Goal: Task Accomplishment & Management: Manage account settings

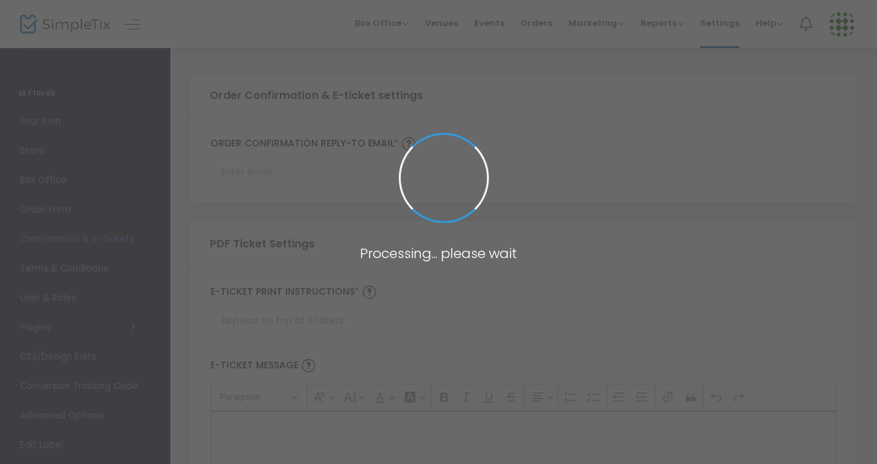
type input "[EMAIL_ADDRESS][DOMAIN_NAME]"
type input "Print and bring this ticket with you"
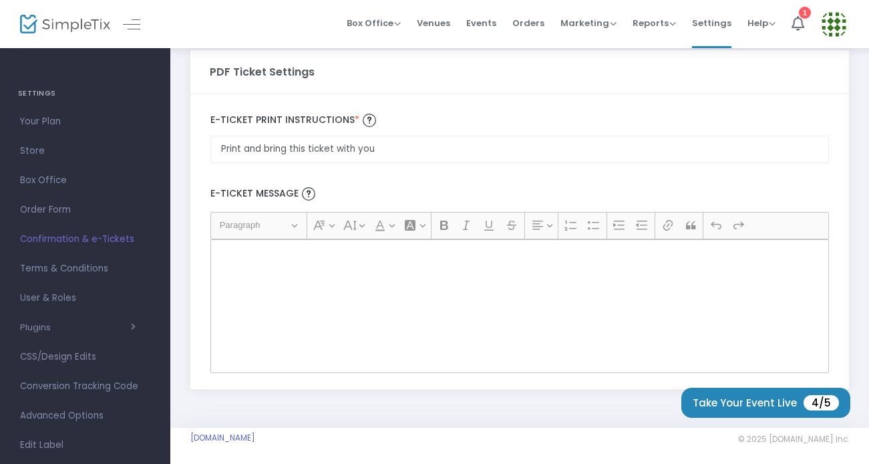
scroll to position [176, 0]
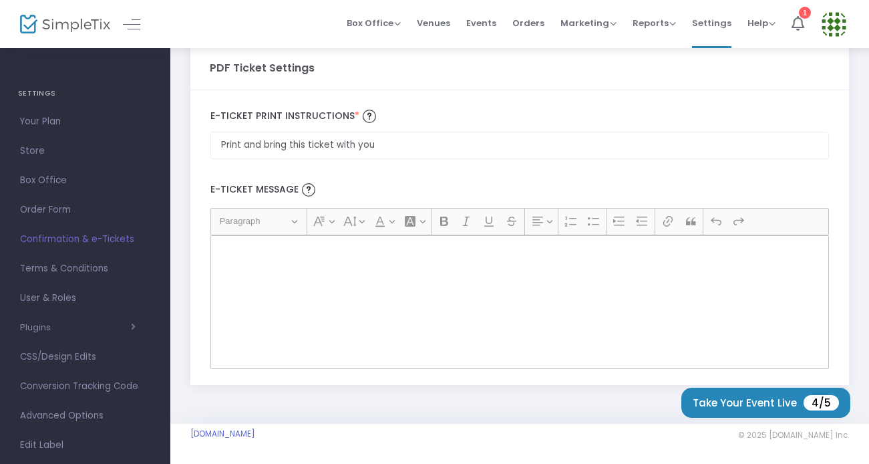
click at [391, 272] on div "Rich Text Editor, main" at bounding box center [519, 302] width 619 height 134
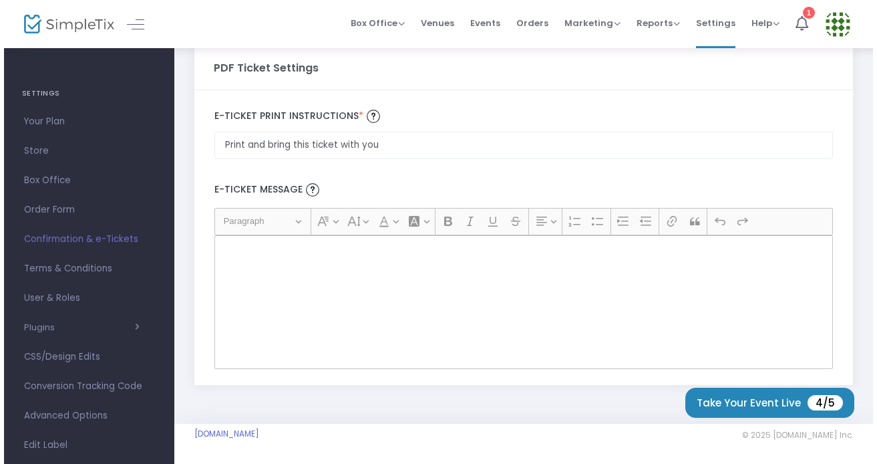
scroll to position [0, 0]
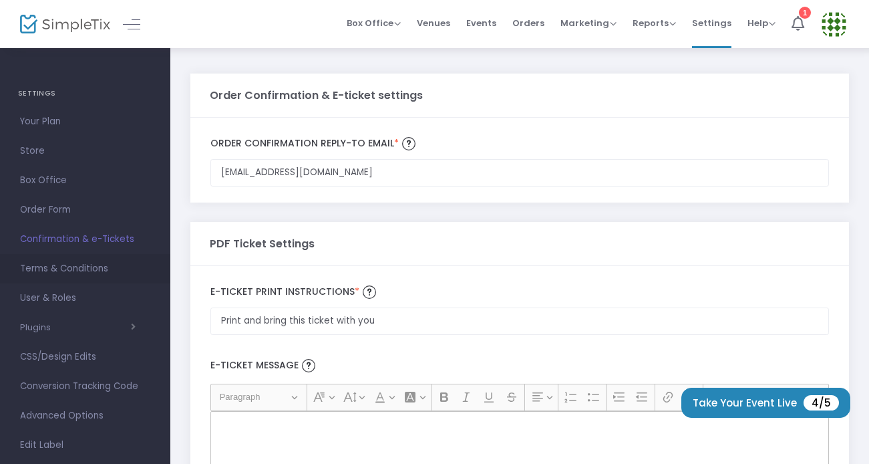
click at [63, 263] on span "Terms & Conditions" at bounding box center [85, 268] width 130 height 17
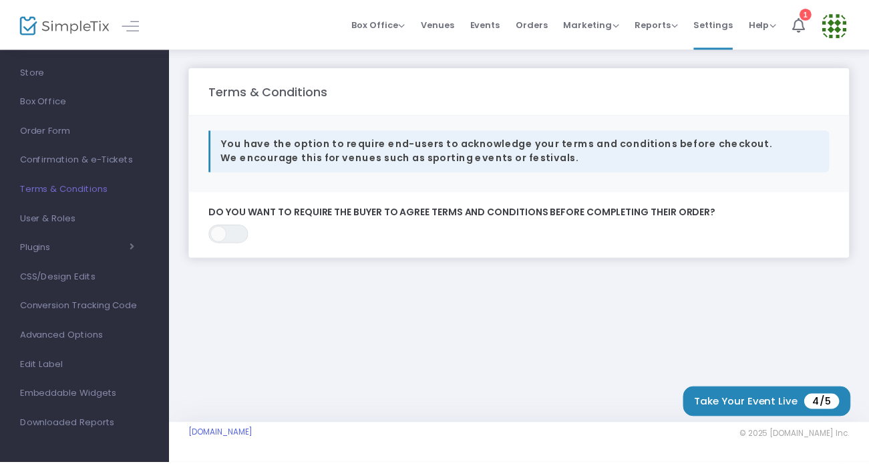
scroll to position [84, 0]
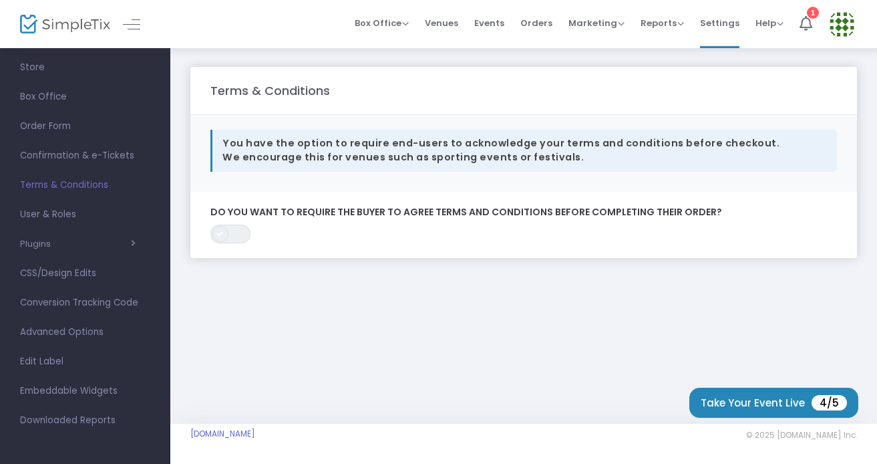
click at [213, 232] on span at bounding box center [220, 234] width 16 height 16
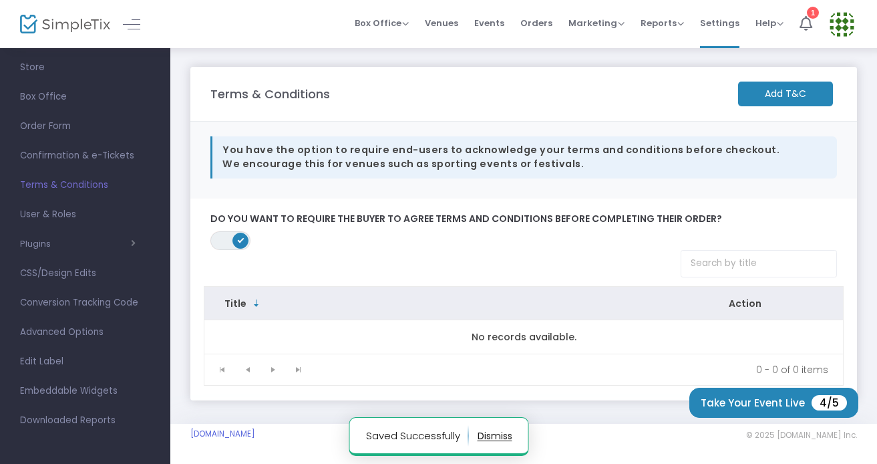
click at [241, 237] on span "ON" at bounding box center [241, 240] width 7 height 7
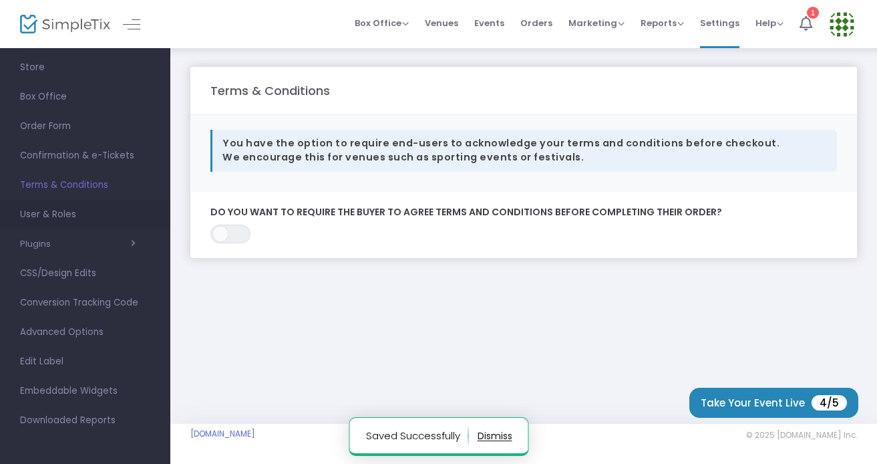
click at [59, 214] on span "User & Roles" at bounding box center [85, 214] width 130 height 17
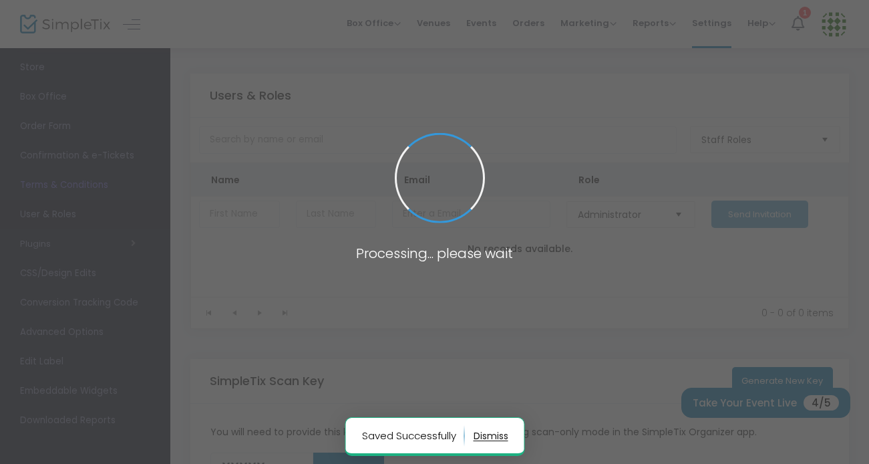
type input "JS0SR"
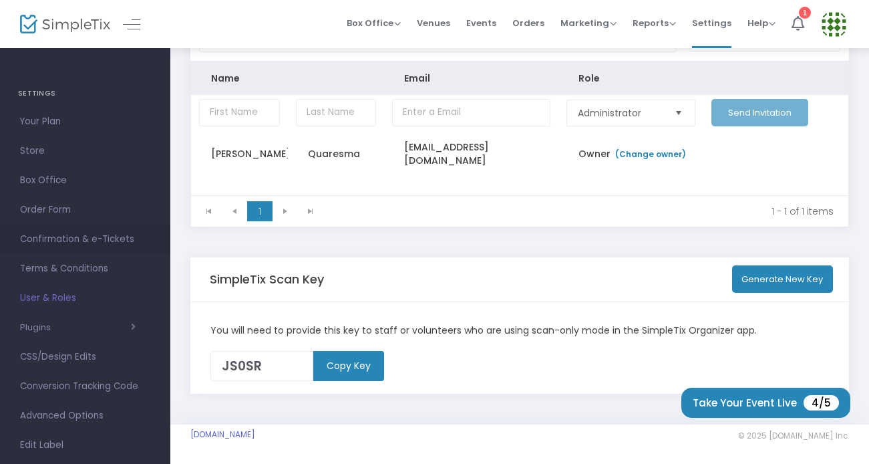
click at [74, 242] on span "Confirmation & e-Tickets" at bounding box center [85, 238] width 130 height 17
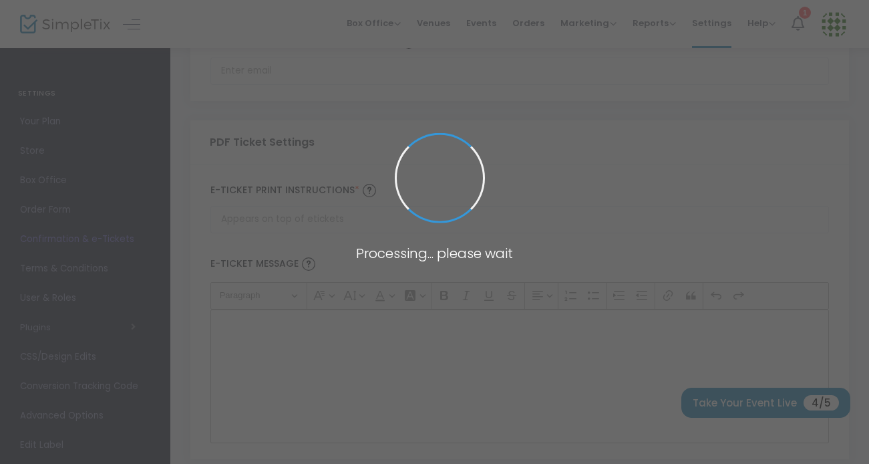
type input "[EMAIL_ADDRESS][DOMAIN_NAME]"
type input "Print and bring this ticket with you"
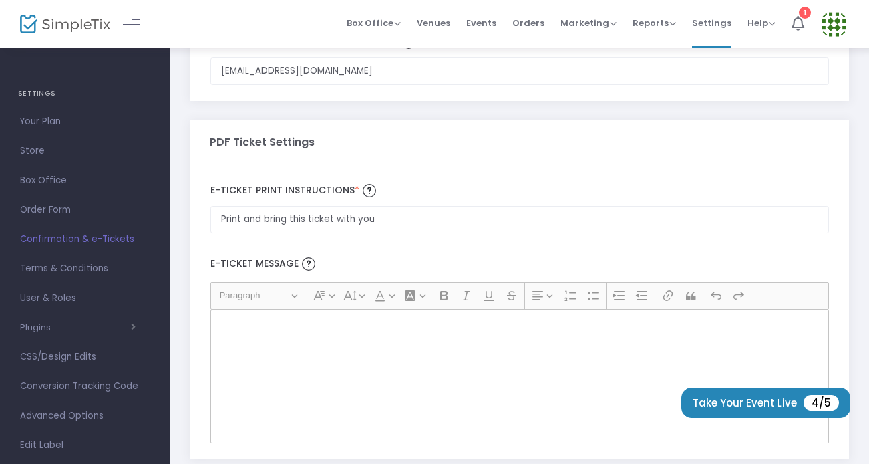
click at [300, 371] on div "Rich Text Editor, main" at bounding box center [519, 376] width 619 height 134
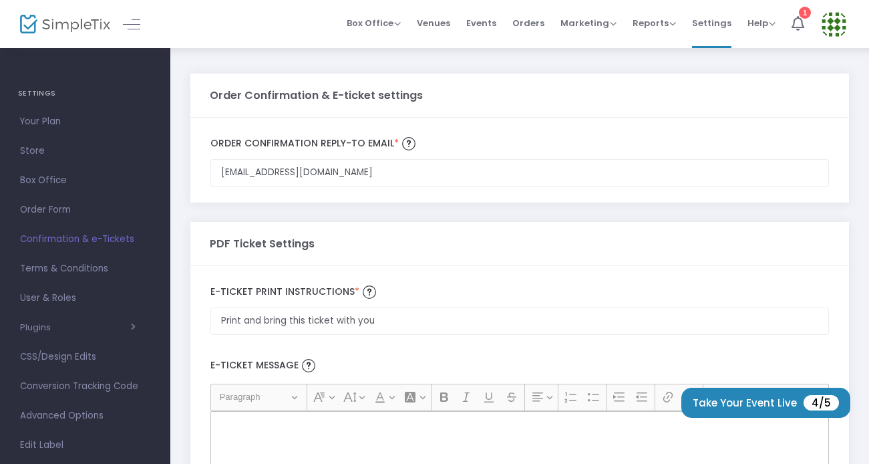
click at [43, 94] on h4 "SETTINGS" at bounding box center [85, 93] width 134 height 27
click at [401, 25] on span "Box Office" at bounding box center [374, 23] width 54 height 13
click at [466, 61] on div "Order Confirmation & E-ticket settings [EMAIL_ADDRESS][DOMAIN_NAME] Order Confi…" at bounding box center [519, 323] width 699 height 553
click at [833, 33] on img at bounding box center [833, 24] width 27 height 27
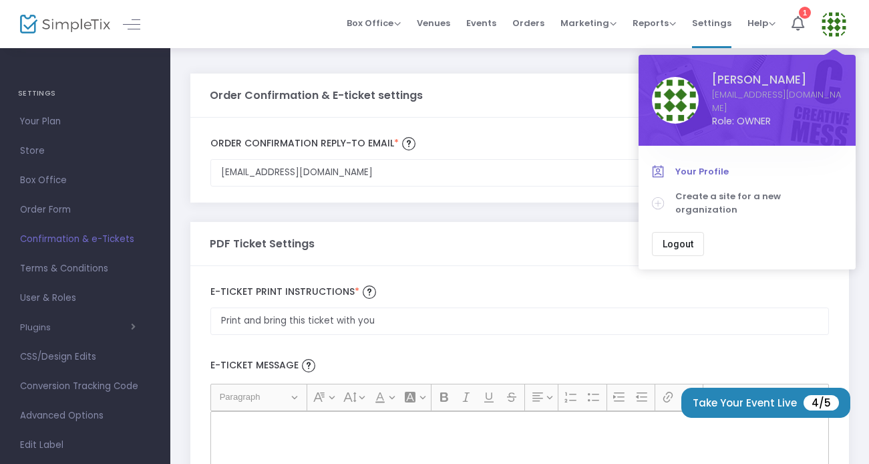
click at [709, 168] on span "Your Profile" at bounding box center [758, 171] width 167 height 13
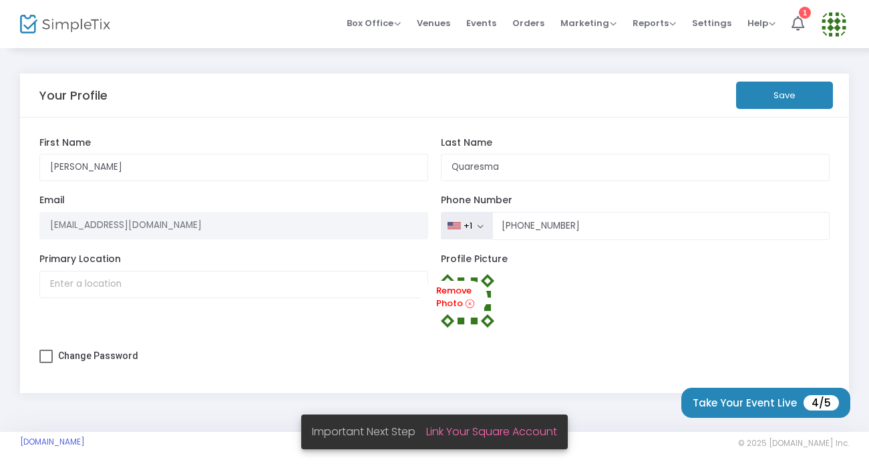
scroll to position [8, 0]
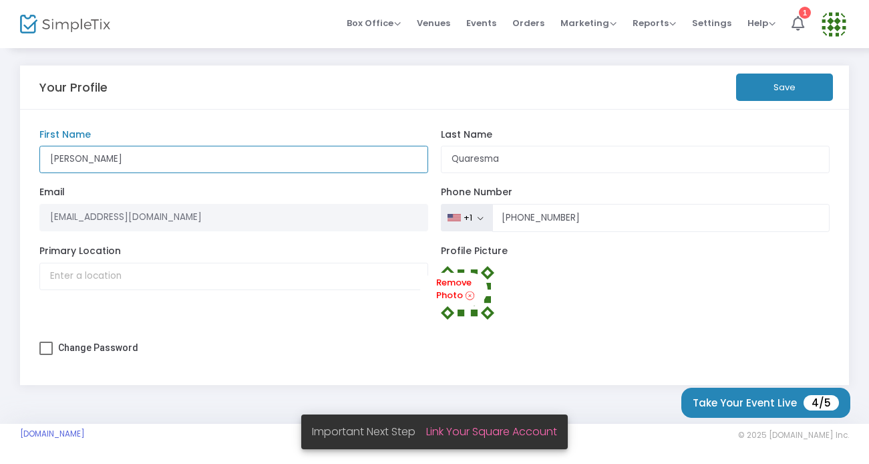
click at [80, 160] on input "[PERSON_NAME]" at bounding box center [233, 159] width 389 height 27
type input "H"
type input "[GEOGRAPHIC_DATA]"
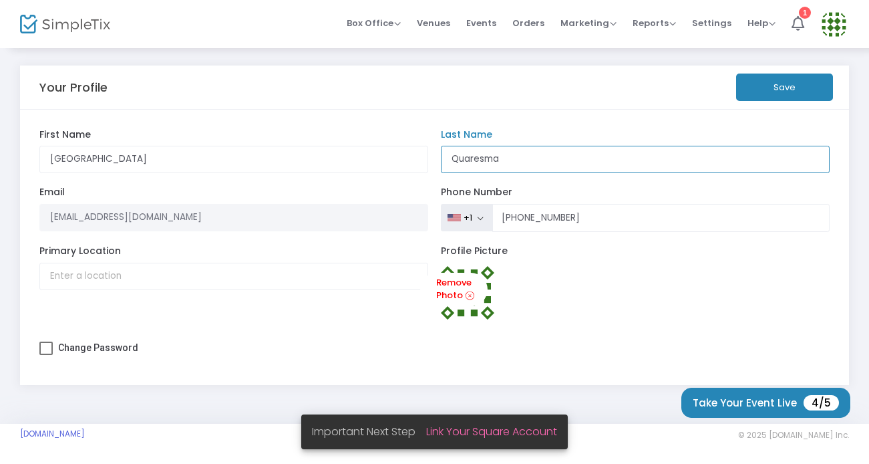
scroll to position [0, 0]
drag, startPoint x: 510, startPoint y: 162, endPoint x: 393, endPoint y: 161, distance: 116.9
click at [393, 161] on div "Elk Grove First Name Quaresma Last Name Organization Name Organization is requi…" at bounding box center [435, 247] width 804 height 237
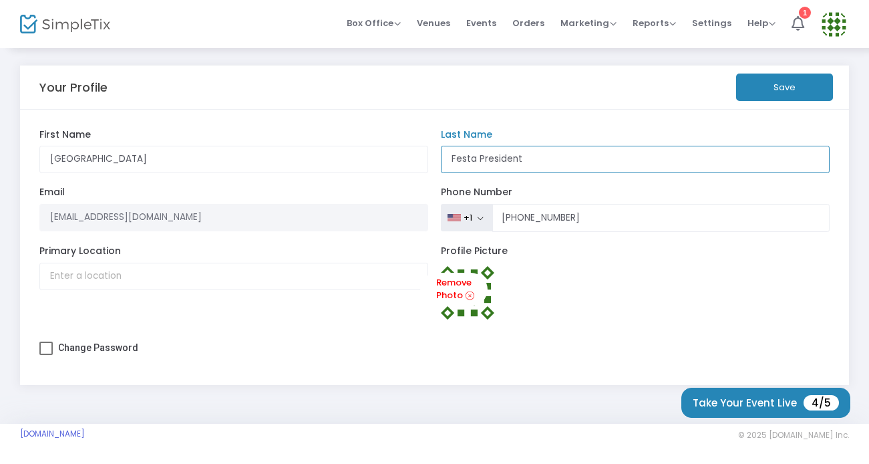
type input "Festa President"
click at [363, 248] on label "Primary Location" at bounding box center [233, 251] width 389 height 12
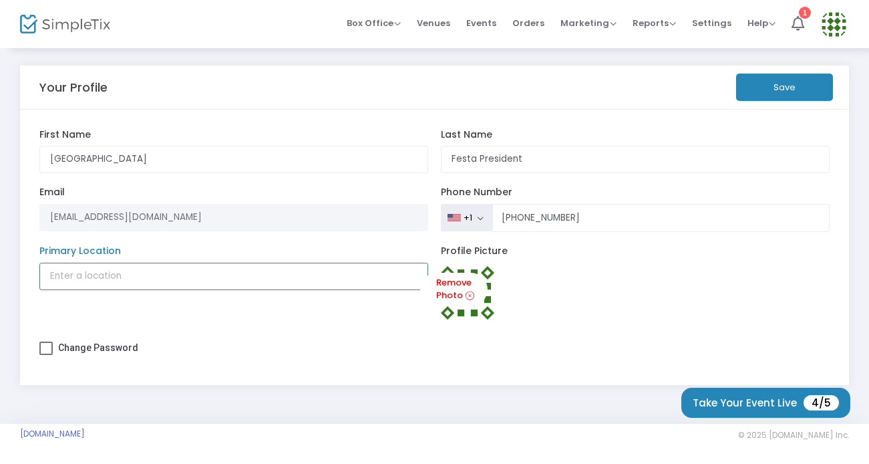
click at [363, 263] on input "Primary Location" at bounding box center [233, 276] width 389 height 27
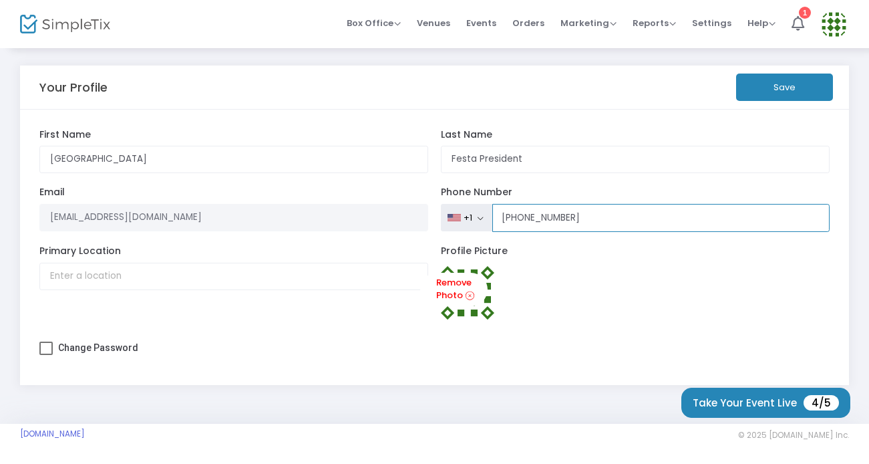
click at [616, 230] on input "[PHONE_NUMBER]" at bounding box center [660, 218] width 337 height 28
click at [590, 221] on input "[PHONE_NUMBER]" at bounding box center [660, 218] width 337 height 28
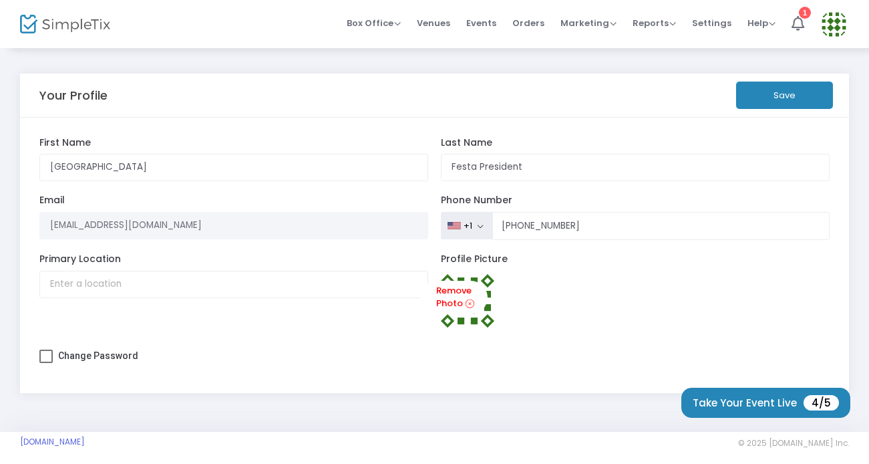
click at [794, 86] on button "Save" at bounding box center [784, 95] width 97 height 27
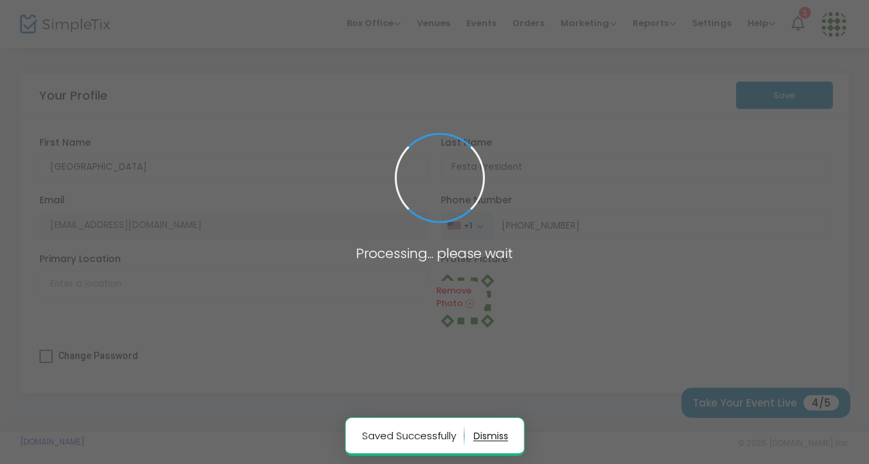
type input "[PHONE_NUMBER]"
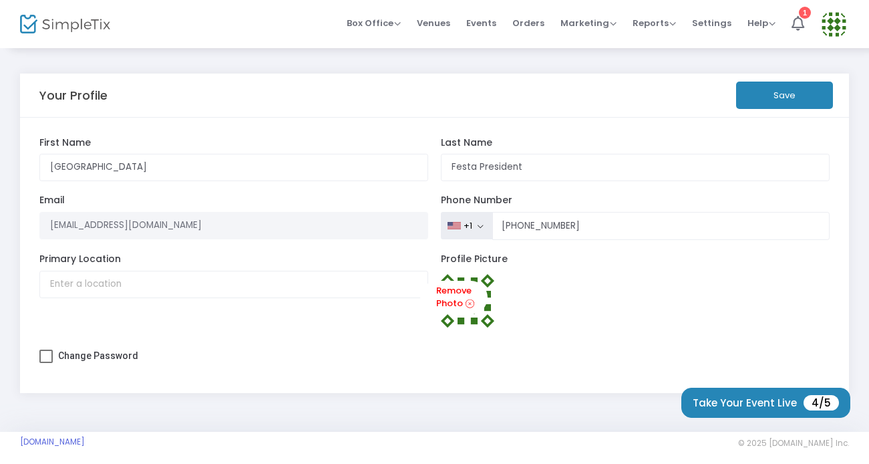
click at [837, 36] on img at bounding box center [833, 24] width 27 height 27
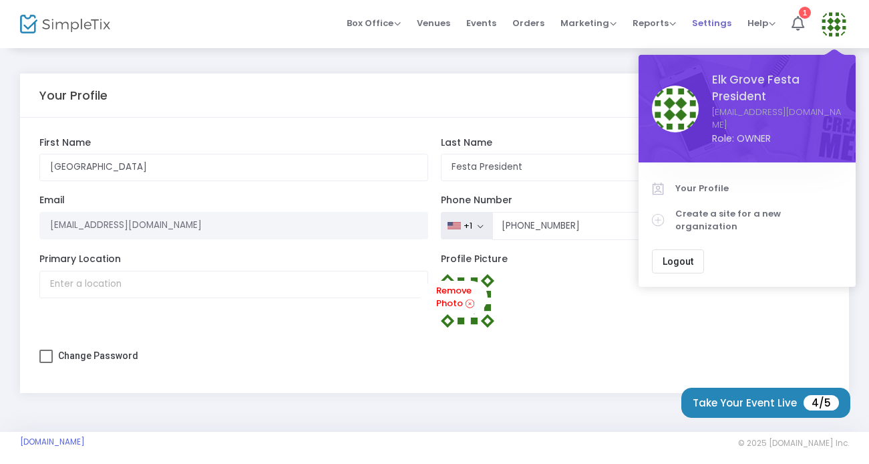
click at [712, 27] on span "Settings" at bounding box center [711, 23] width 39 height 34
